Goal: Information Seeking & Learning: Understand process/instructions

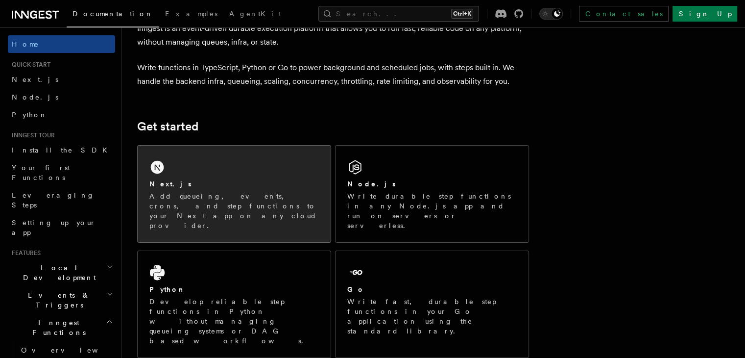
scroll to position [59, 0]
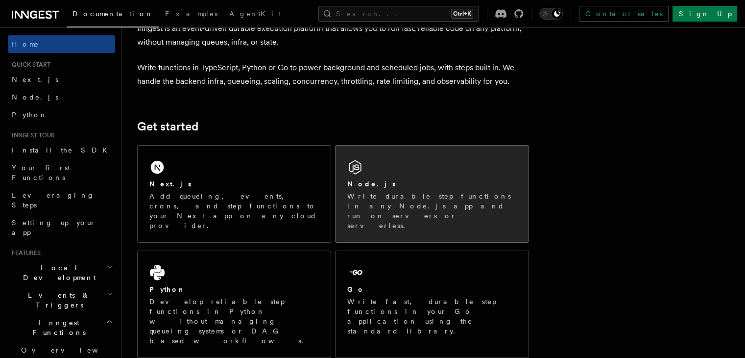
click at [388, 204] on p "Write durable step functions in any Node.js app and run on servers or serverles…" at bounding box center [432, 210] width 170 height 39
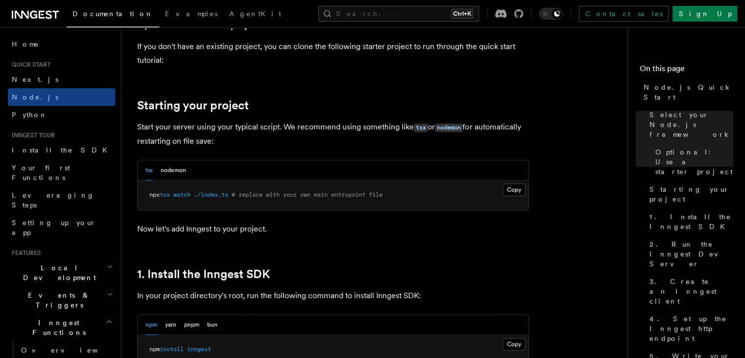
scroll to position [590, 0]
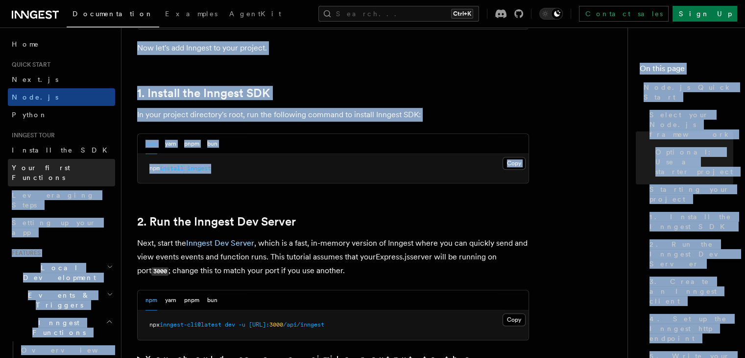
drag, startPoint x: 227, startPoint y: 168, endPoint x: 85, endPoint y: 160, distance: 142.3
click at [233, 167] on pre "npm install inngest" at bounding box center [333, 168] width 391 height 29
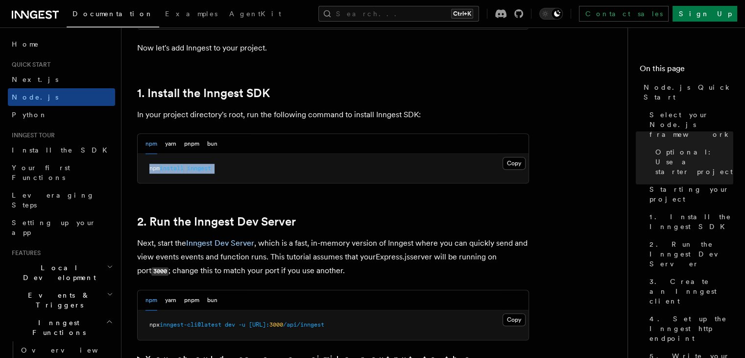
drag, startPoint x: 233, startPoint y: 167, endPoint x: 154, endPoint y: 169, distance: 79.4
click at [154, 169] on pre "npm install inngest" at bounding box center [333, 168] width 391 height 29
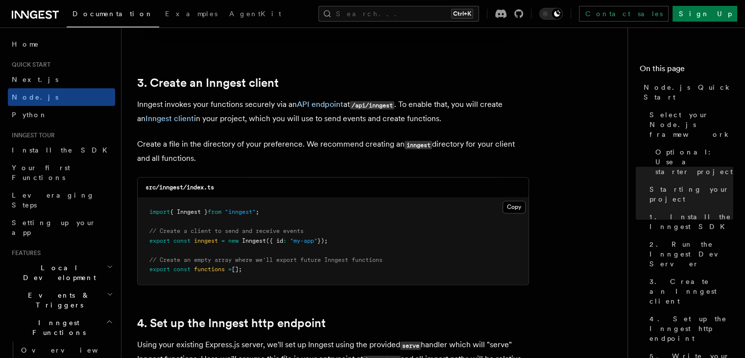
scroll to position [1223, 0]
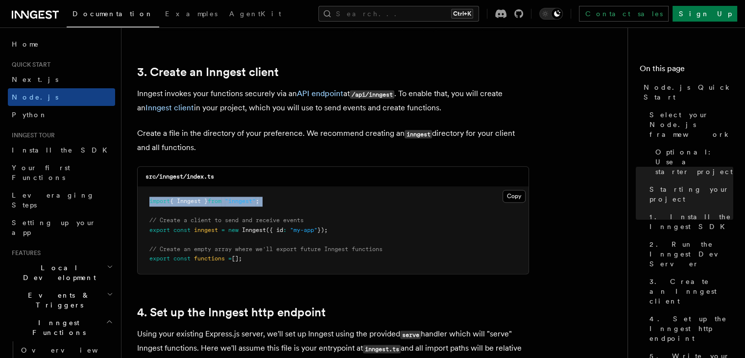
drag, startPoint x: 142, startPoint y: 206, endPoint x: 272, endPoint y: 208, distance: 129.9
click at [272, 208] on pre "import { Inngest } from "inngest" ; // Create a client to send and receive even…" at bounding box center [333, 230] width 391 height 87
copy code "import { Inngest } from "inngest" ;"
drag, startPoint x: 341, startPoint y: 227, endPoint x: 100, endPoint y: 223, distance: 240.7
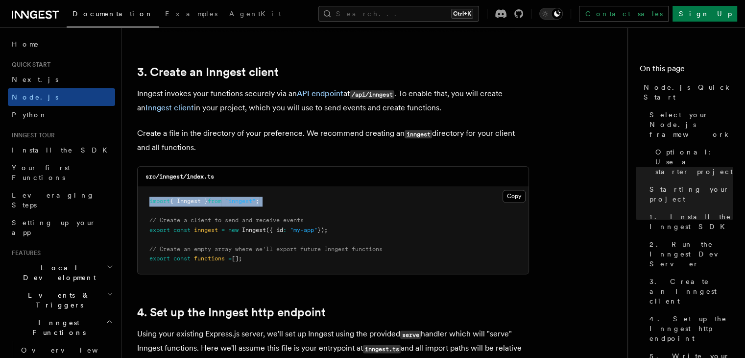
click at [340, 226] on pre "import { Inngest } from "inngest" ; // Create a client to send and receive even…" at bounding box center [333, 230] width 391 height 87
drag, startPoint x: 343, startPoint y: 231, endPoint x: 145, endPoint y: 226, distance: 198.1
click at [145, 226] on pre "import { Inngest } from "inngest" ; // Create a client to send and receive even…" at bounding box center [333, 230] width 391 height 87
copy span "export const inngest = new Inngest ({ id : "my-app" });"
drag, startPoint x: 255, startPoint y: 256, endPoint x: 148, endPoint y: 258, distance: 106.9
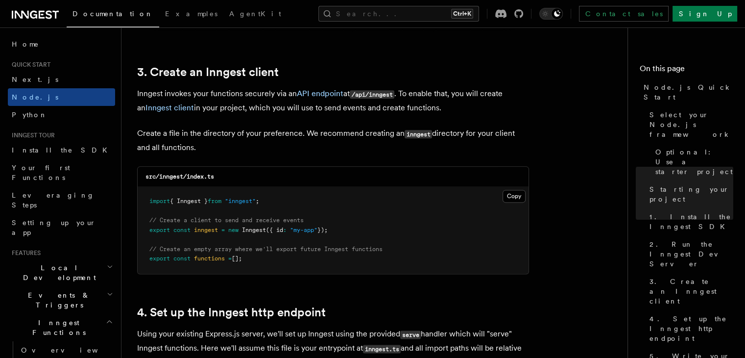
click at [148, 258] on pre "import { Inngest } from "inngest" ; // Create a client to send and receive even…" at bounding box center [333, 230] width 391 height 87
copy span "export const functions = [];"
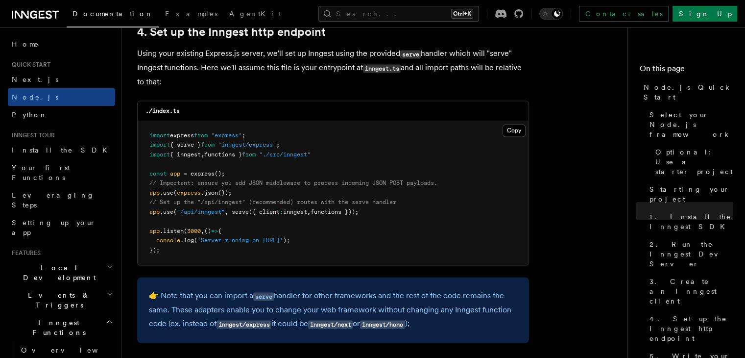
copy span "app .use ( "/api/inngest" , serve ({ client : inngest , functions }));"
drag, startPoint x: 378, startPoint y: 213, endPoint x: 133, endPoint y: 215, distance: 245.5
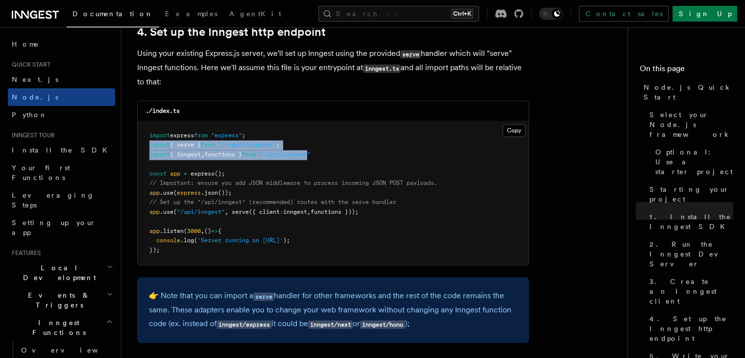
drag, startPoint x: 321, startPoint y: 157, endPoint x: 134, endPoint y: 146, distance: 188.1
copy code "import { serve } from "inngest/express" ; import { inngest , functions } from "…"
